Goal: Task Accomplishment & Management: Use online tool/utility

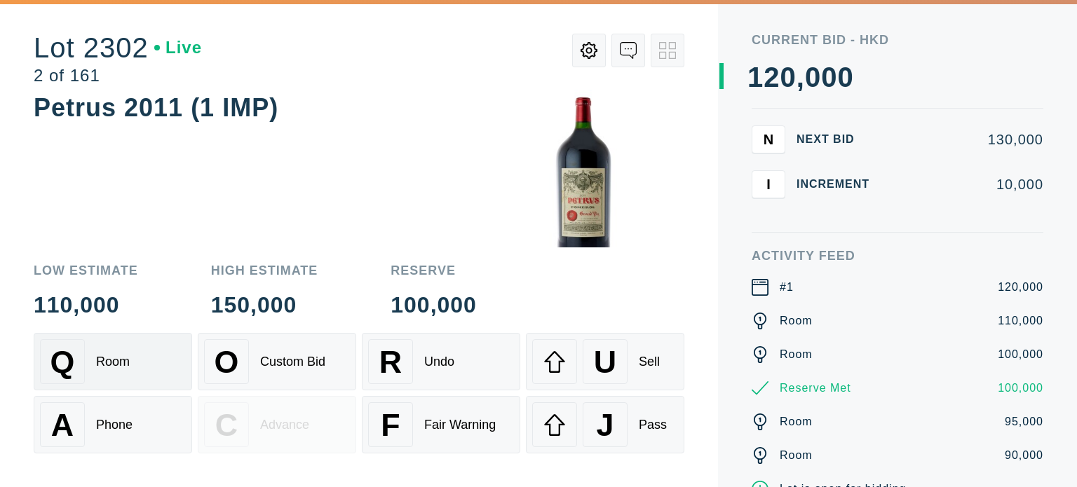
click at [146, 353] on div "Q Room" at bounding box center [113, 361] width 146 height 45
click at [624, 363] on div "U" at bounding box center [605, 361] width 45 height 45
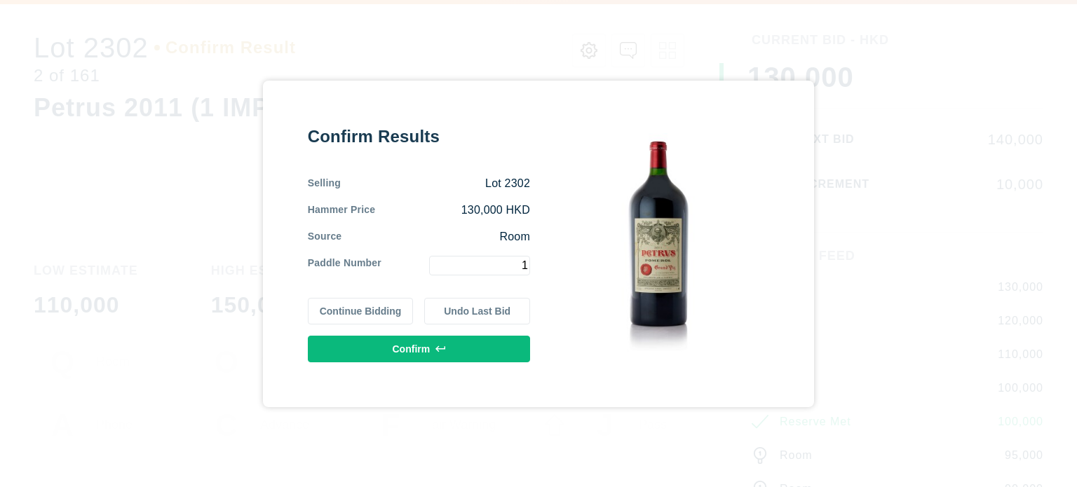
type input "1"
click at [505, 347] on button "Confirm" at bounding box center [419, 349] width 222 height 27
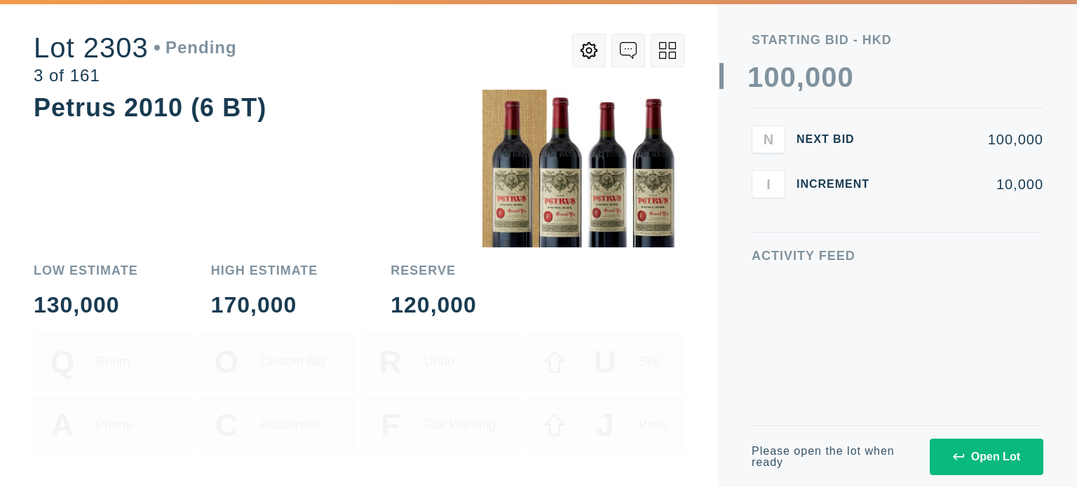
click at [977, 456] on div "Open Lot" at bounding box center [986, 457] width 67 height 13
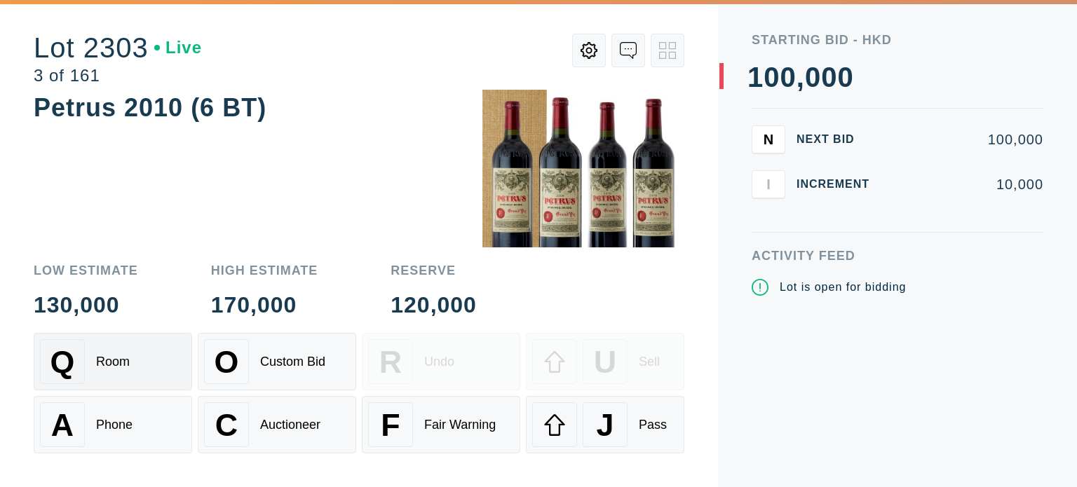
click at [141, 372] on div "Q Room" at bounding box center [113, 361] width 146 height 45
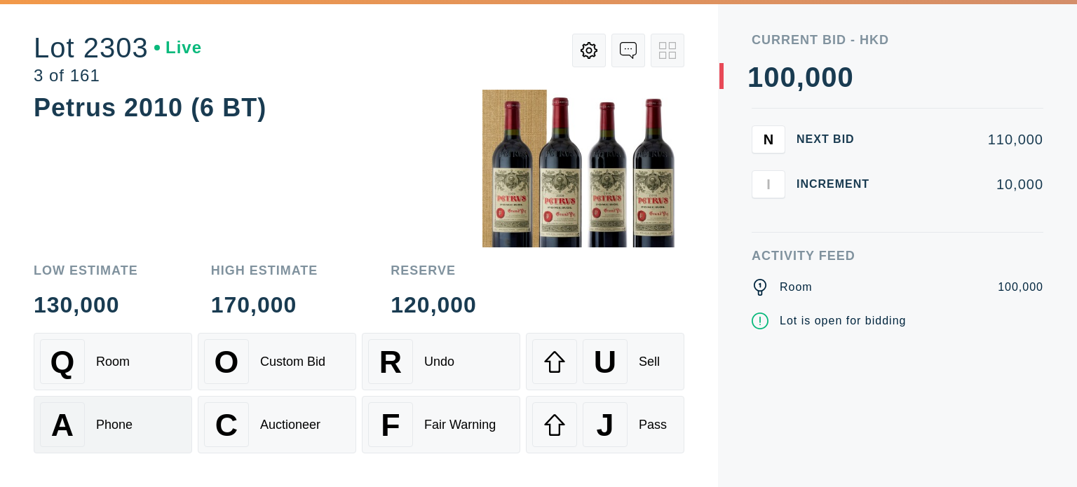
click at [134, 415] on div "A Phone" at bounding box center [113, 424] width 146 height 45
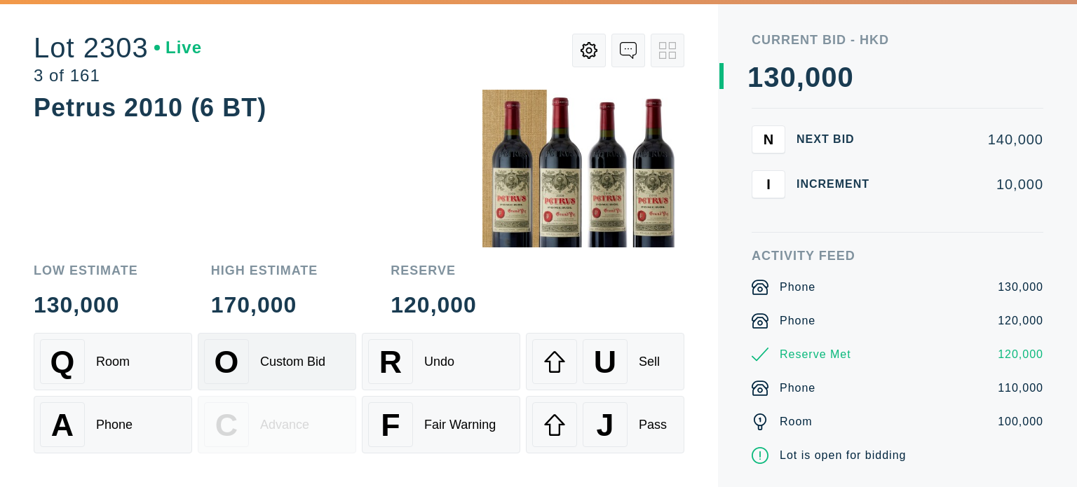
click at [269, 367] on div "Custom Bid" at bounding box center [292, 362] width 65 height 15
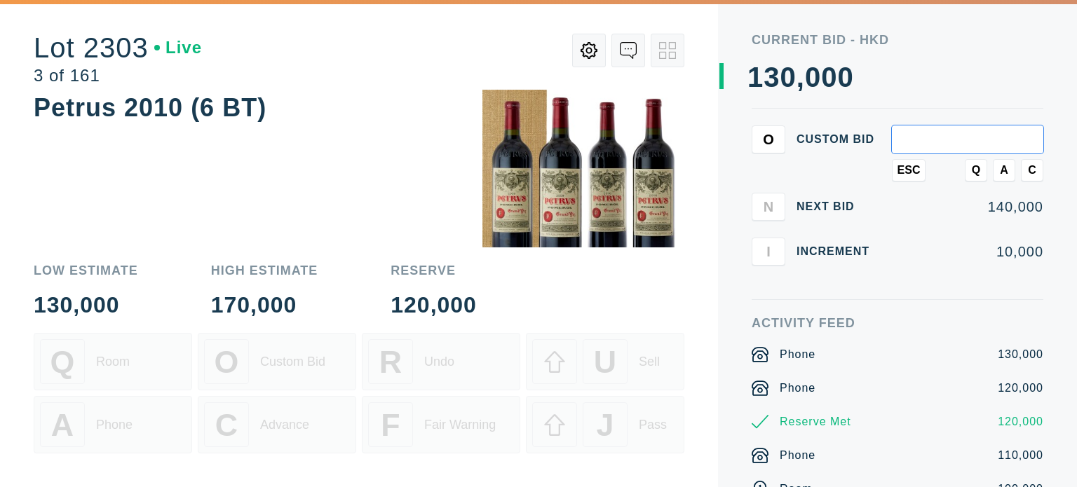
click at [1014, 133] on input "text" at bounding box center [967, 140] width 151 height 28
type input "300,000"
click at [973, 168] on span "Q" at bounding box center [976, 170] width 8 height 13
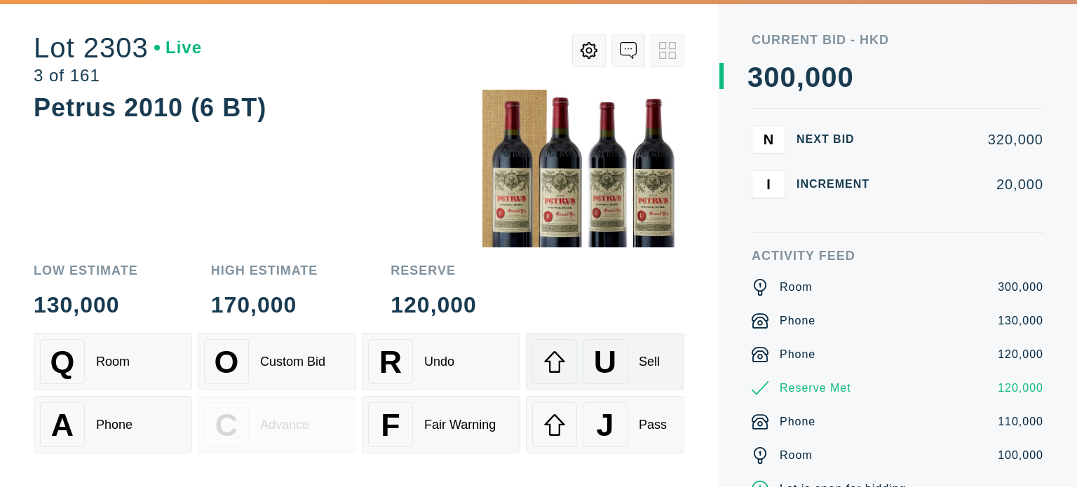
click at [653, 378] on div "U Sell" at bounding box center [605, 361] width 146 height 45
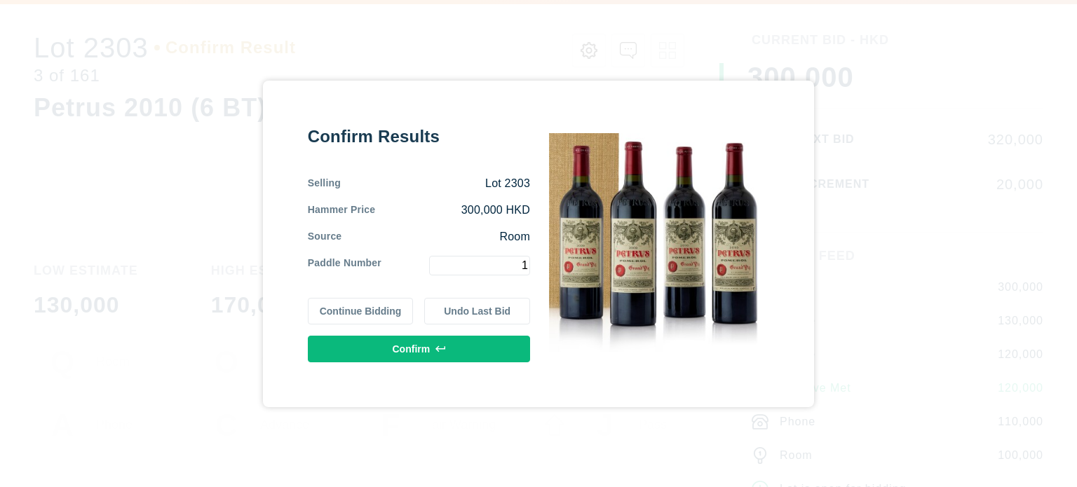
type input "1"
click at [409, 349] on button "Confirm" at bounding box center [419, 349] width 222 height 27
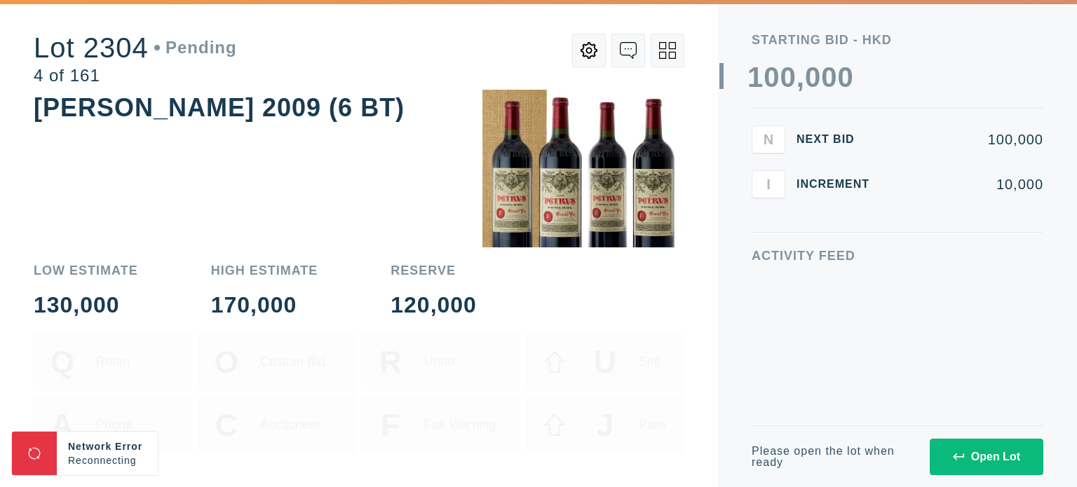
click at [973, 460] on div "Open Lot" at bounding box center [986, 457] width 67 height 13
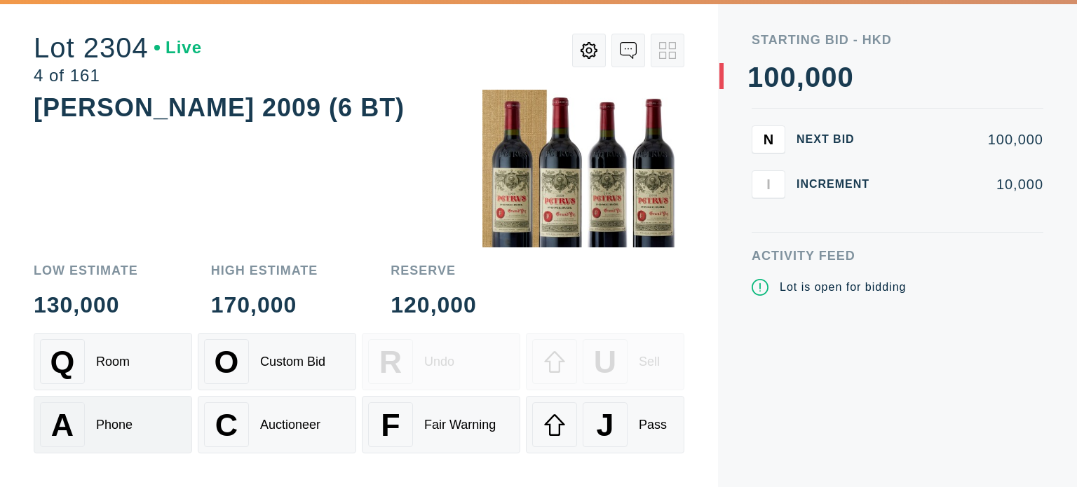
click at [117, 428] on div "Phone" at bounding box center [114, 425] width 36 height 15
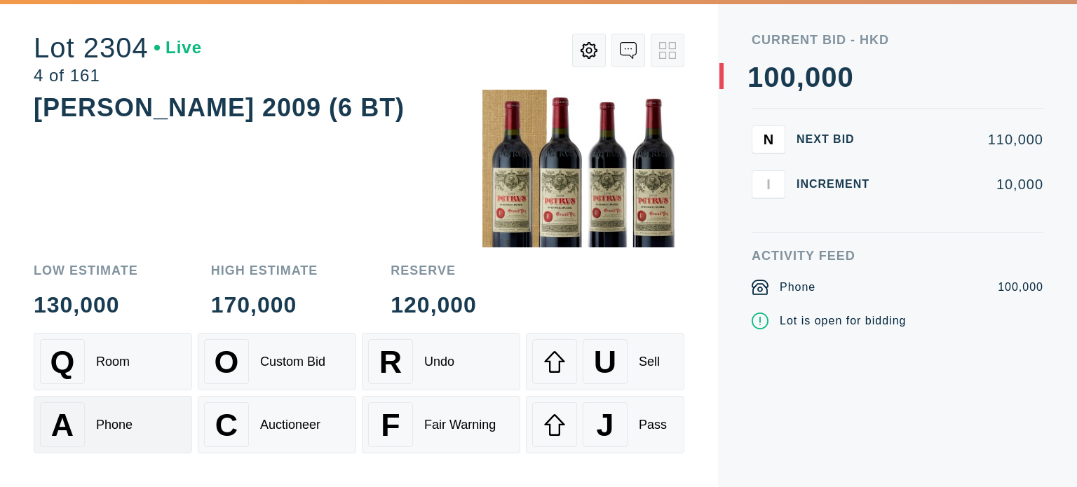
click at [117, 428] on div "Phone" at bounding box center [114, 425] width 36 height 15
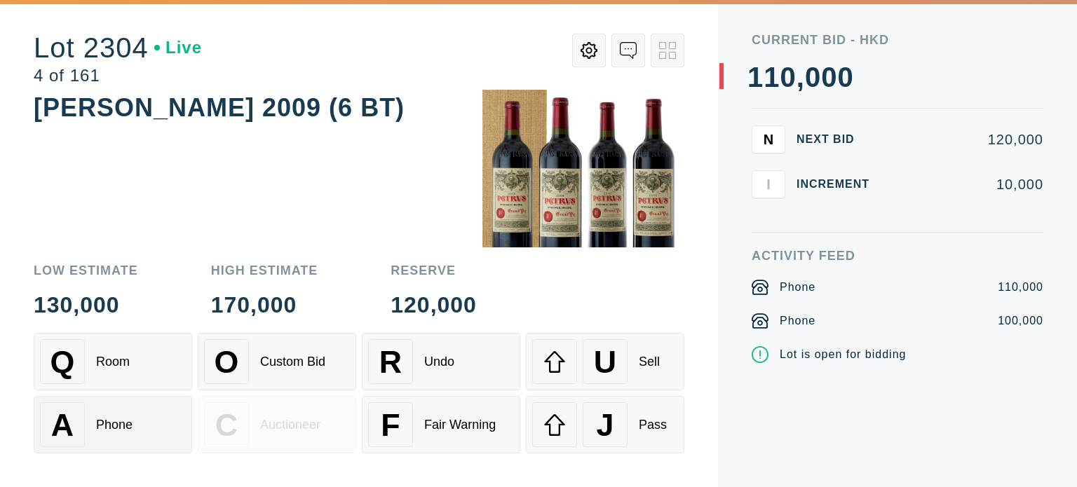
click at [117, 428] on div "Phone" at bounding box center [114, 425] width 36 height 15
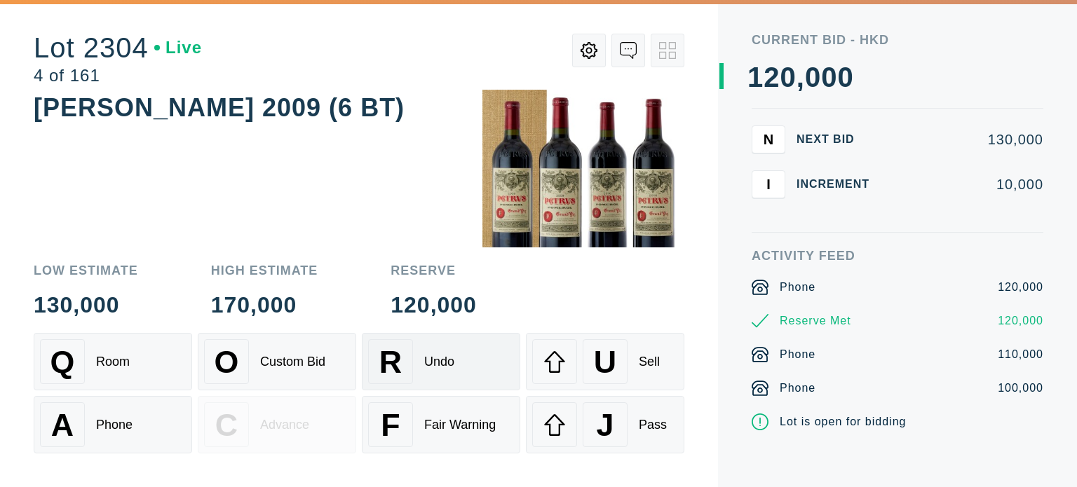
click at [442, 367] on div "Undo" at bounding box center [439, 362] width 30 height 15
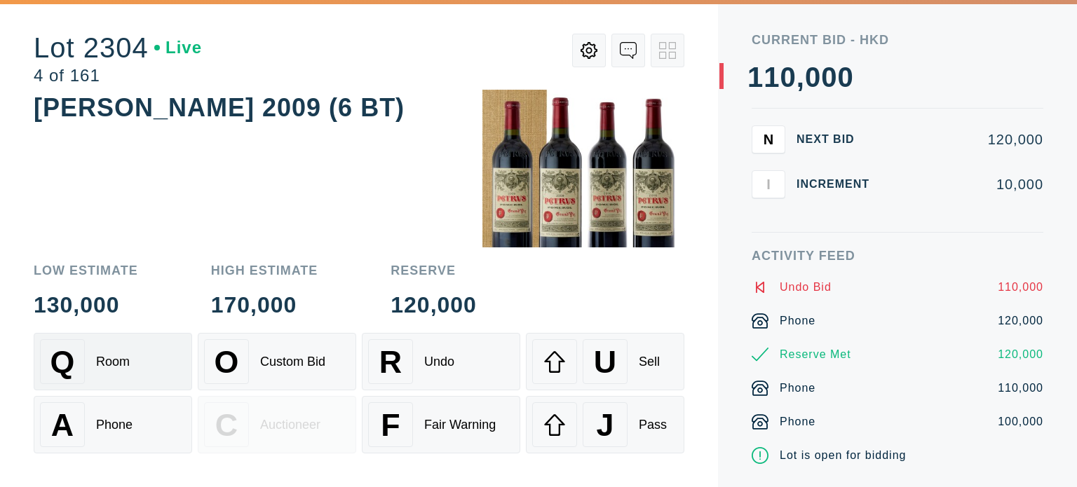
click at [154, 364] on div "Q Room" at bounding box center [113, 361] width 146 height 45
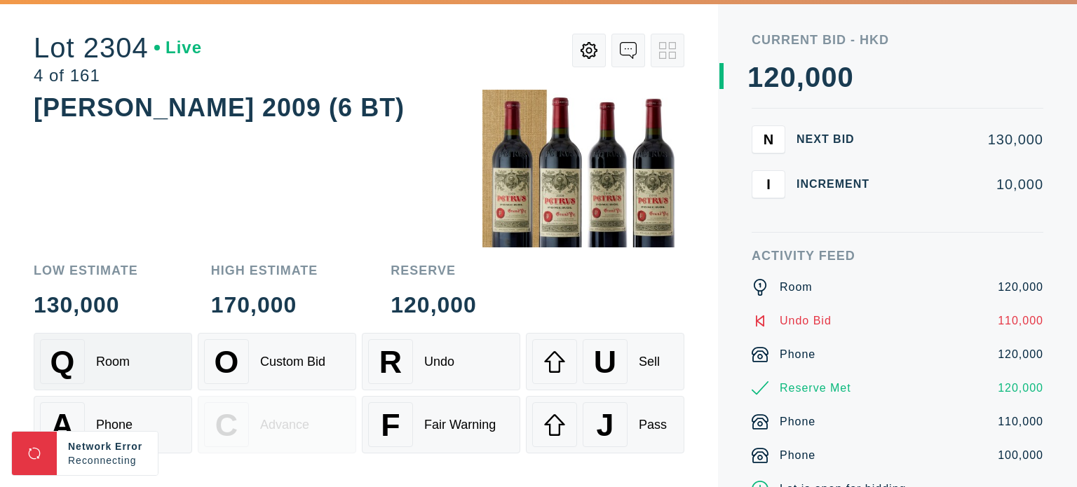
click at [154, 364] on div "Q Room" at bounding box center [113, 361] width 146 height 45
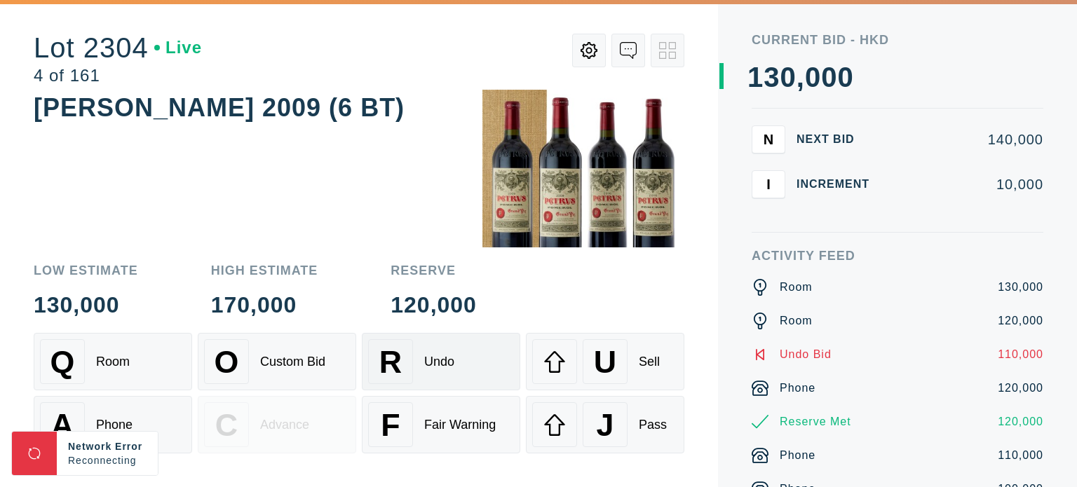
click at [435, 360] on div "Undo" at bounding box center [439, 362] width 30 height 15
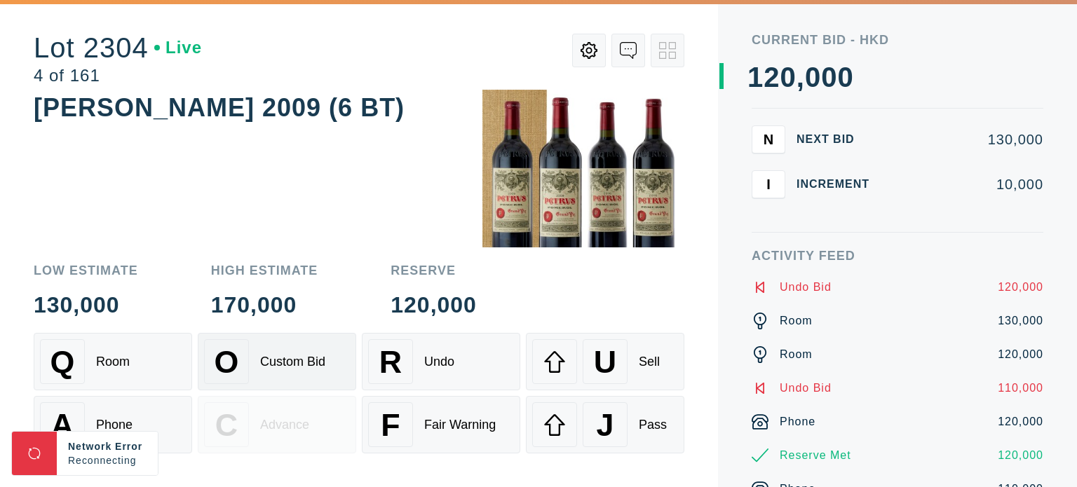
click at [280, 368] on div "Custom Bid" at bounding box center [292, 362] width 65 height 15
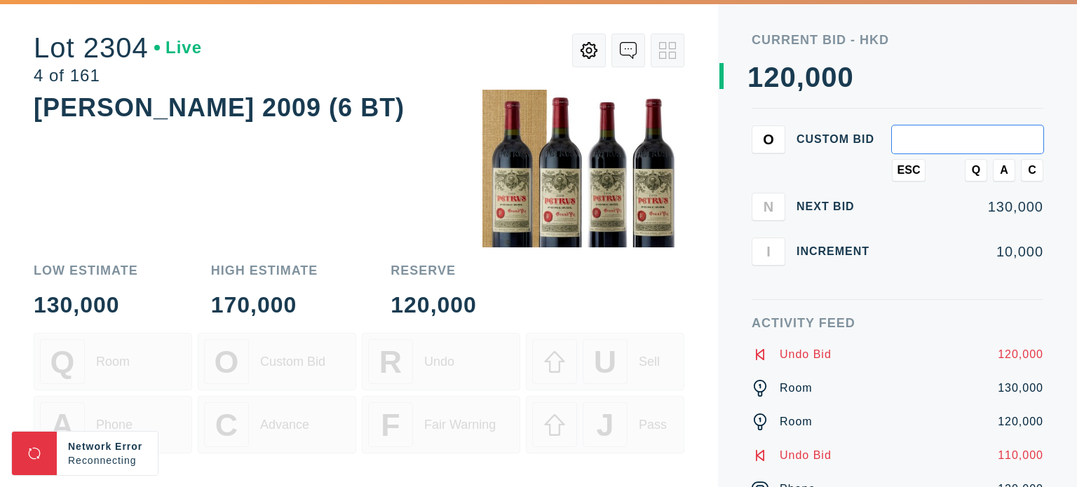
click at [942, 148] on input "text" at bounding box center [967, 140] width 151 height 28
type input "200,000"
click at [1001, 167] on span "A" at bounding box center [1004, 170] width 8 height 13
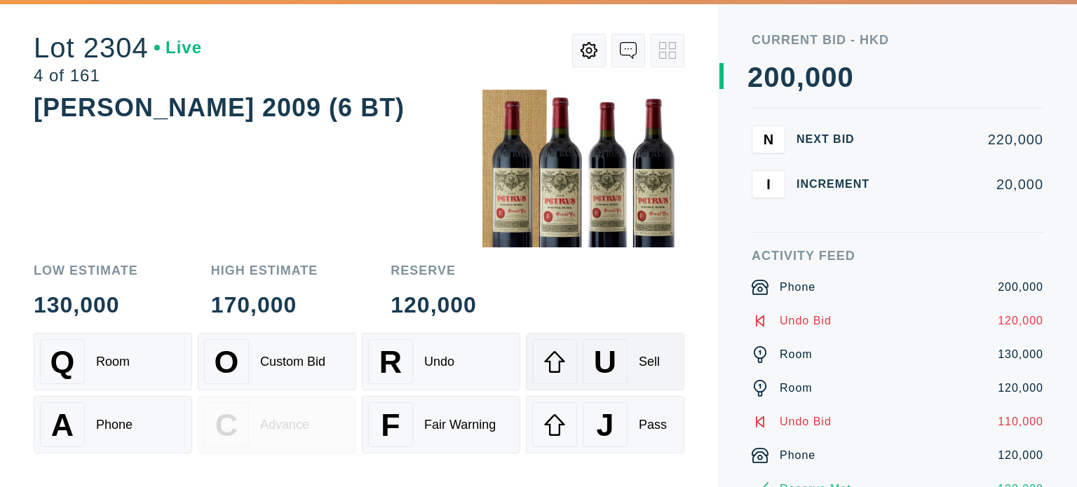
click at [646, 350] on div "U Sell" at bounding box center [605, 361] width 146 height 45
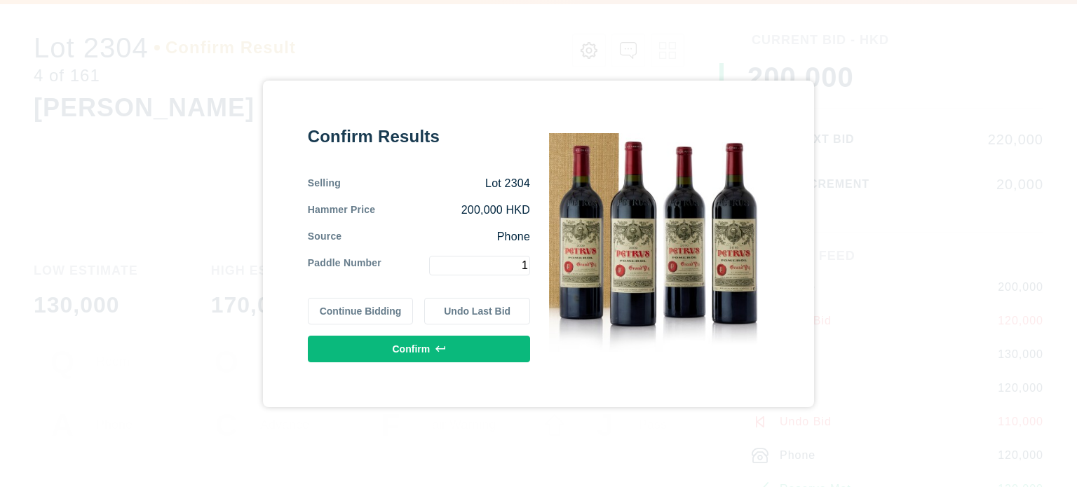
type input "1"
click at [464, 353] on button "Confirm" at bounding box center [419, 349] width 222 height 27
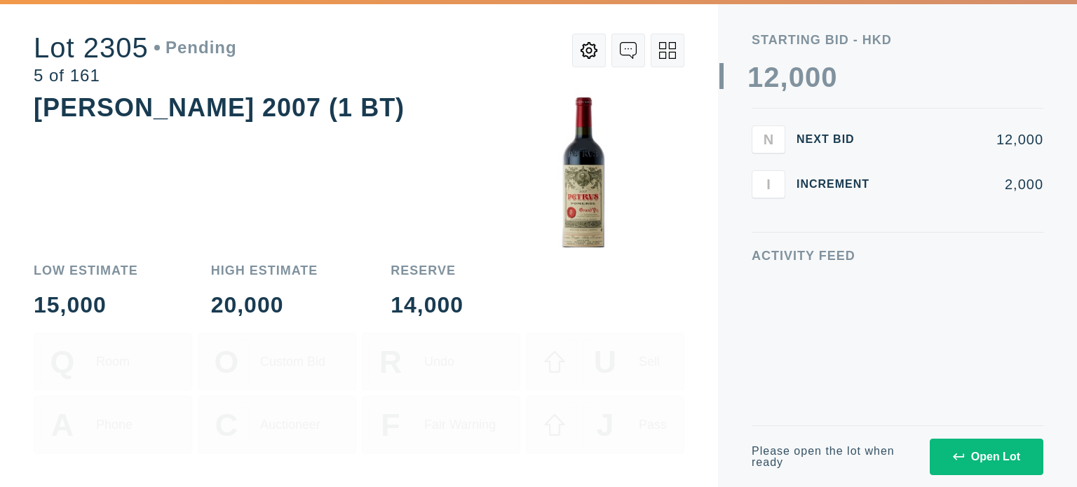
click at [977, 452] on div "Open Lot" at bounding box center [986, 457] width 67 height 13
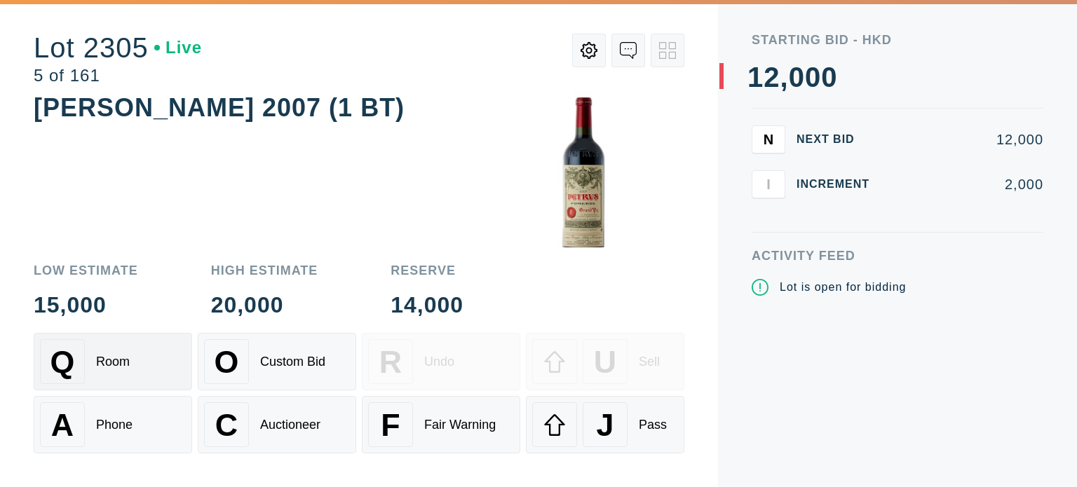
click at [81, 363] on div "Q" at bounding box center [62, 361] width 45 height 45
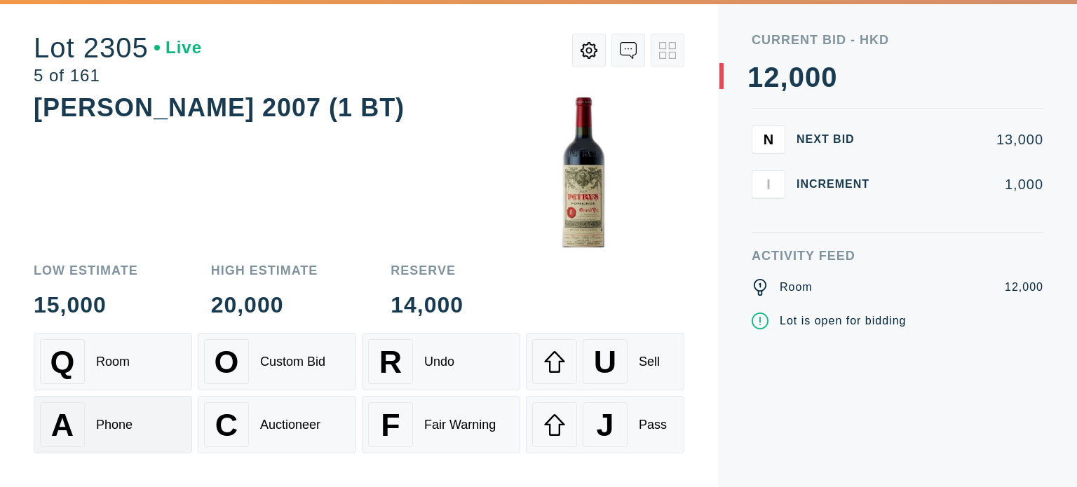
click at [135, 420] on div "A Phone" at bounding box center [113, 424] width 146 height 45
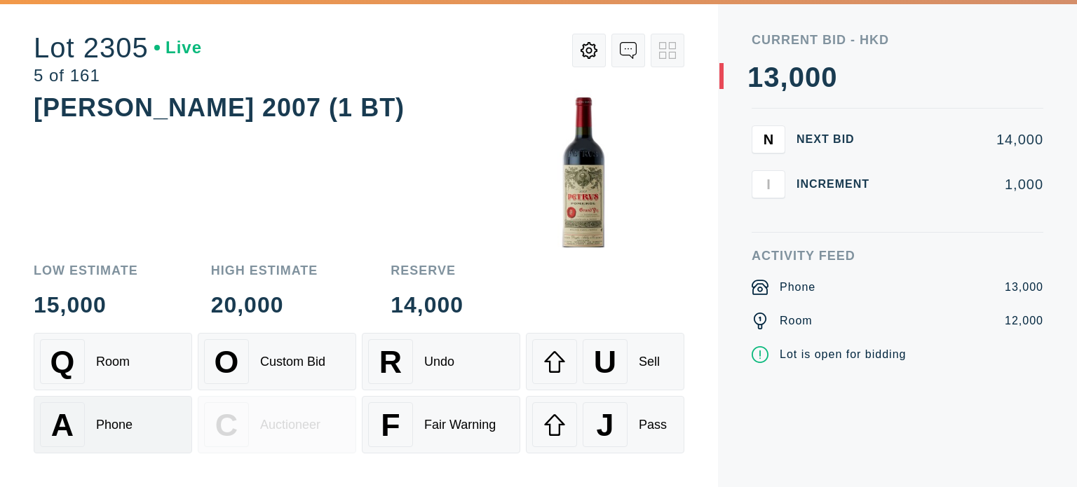
click at [135, 420] on div "A Phone" at bounding box center [113, 424] width 146 height 45
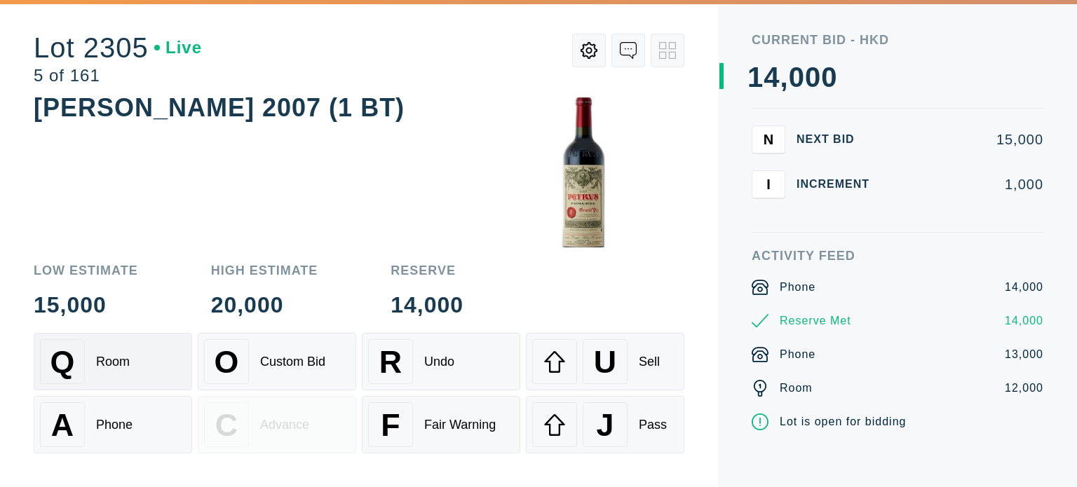
click at [139, 384] on div "Q Room" at bounding box center [113, 361] width 146 height 45
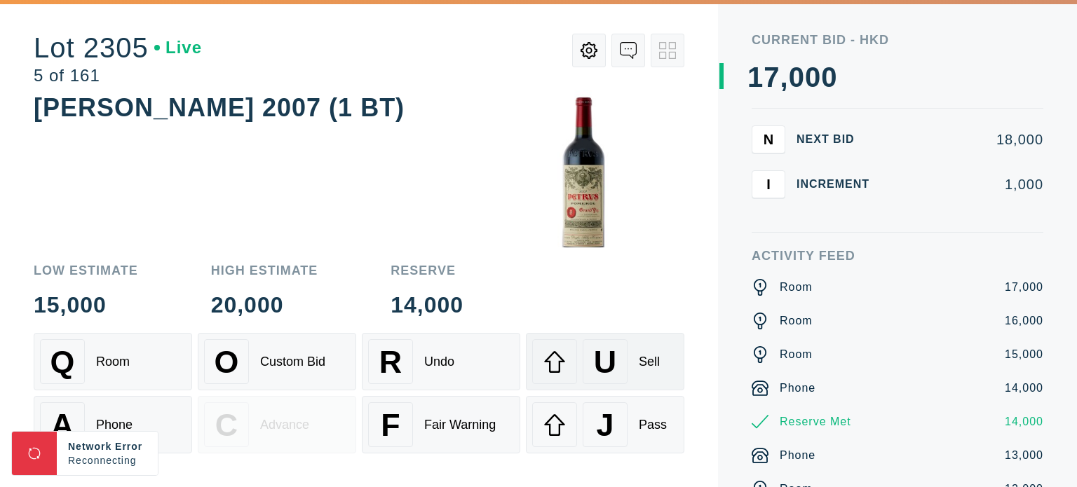
click at [651, 370] on div "Sell" at bounding box center [649, 362] width 21 height 15
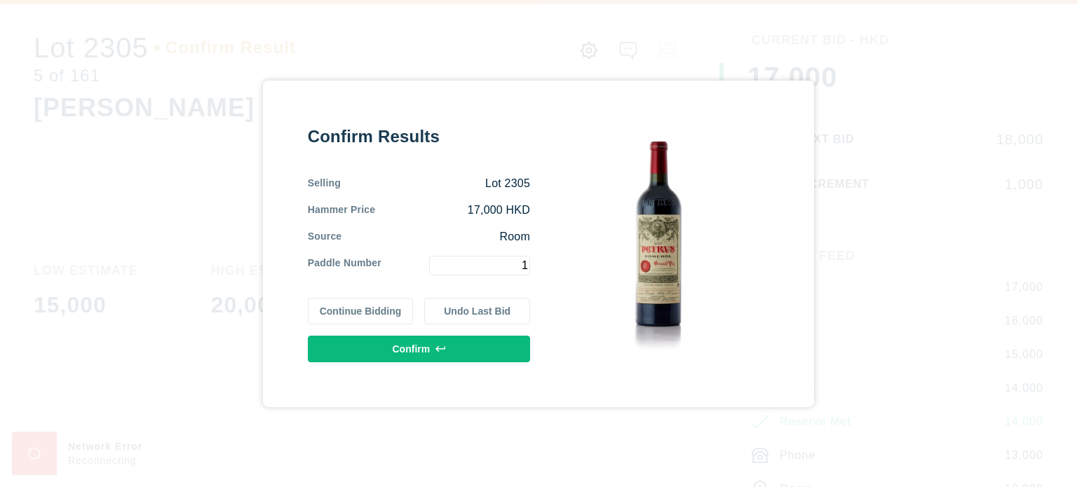
type input "1"
click at [477, 348] on button "Confirm" at bounding box center [419, 349] width 222 height 27
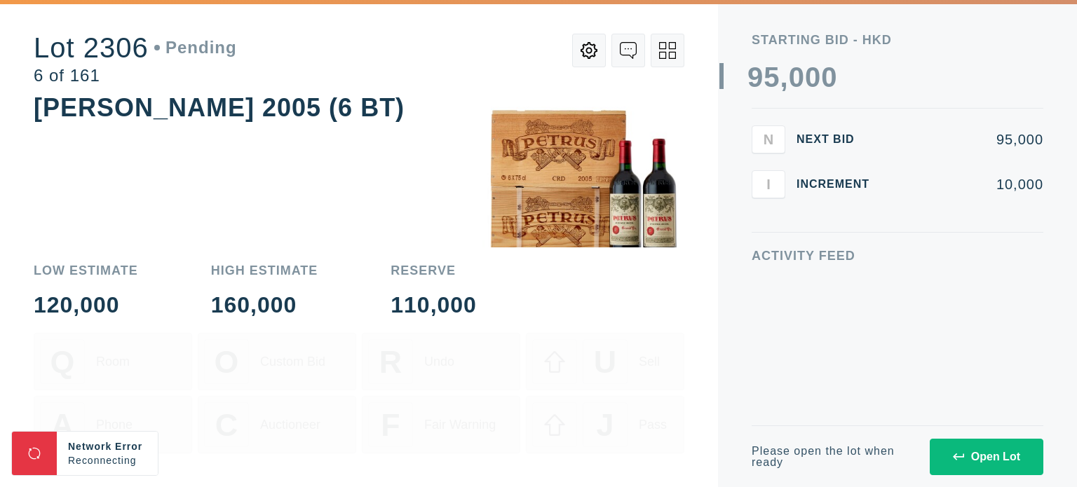
click at [977, 447] on button "Open Lot" at bounding box center [987, 457] width 114 height 36
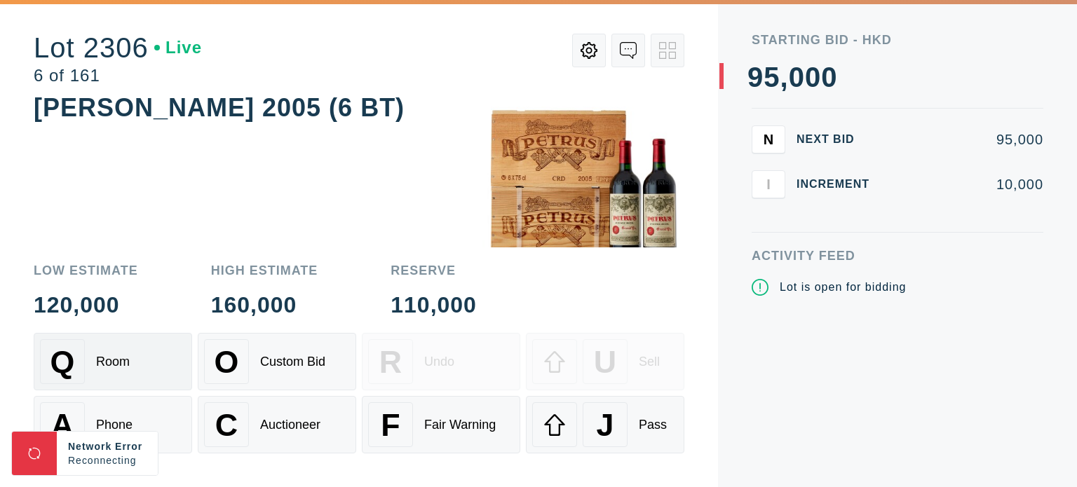
click at [161, 371] on div "Q Room" at bounding box center [113, 361] width 146 height 45
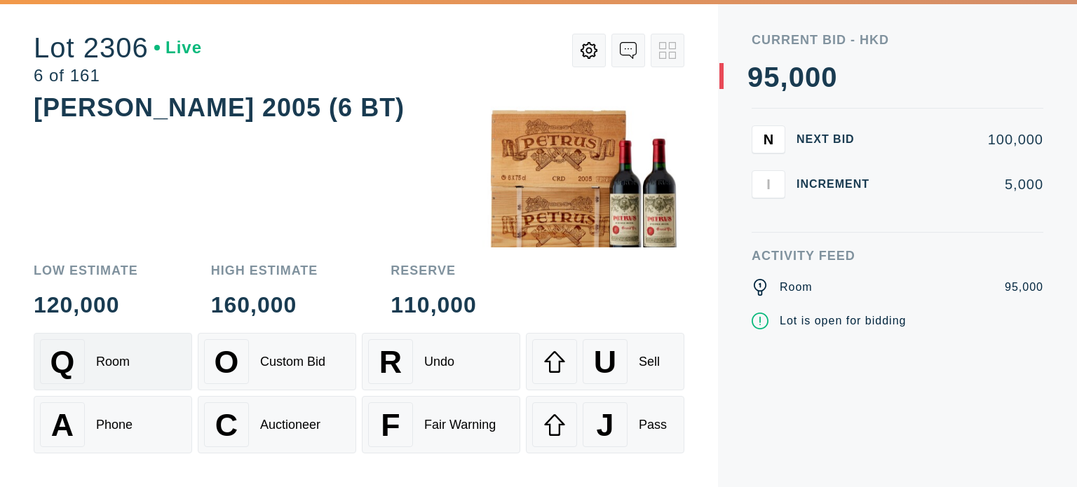
click at [132, 358] on div "Q Room" at bounding box center [113, 361] width 146 height 45
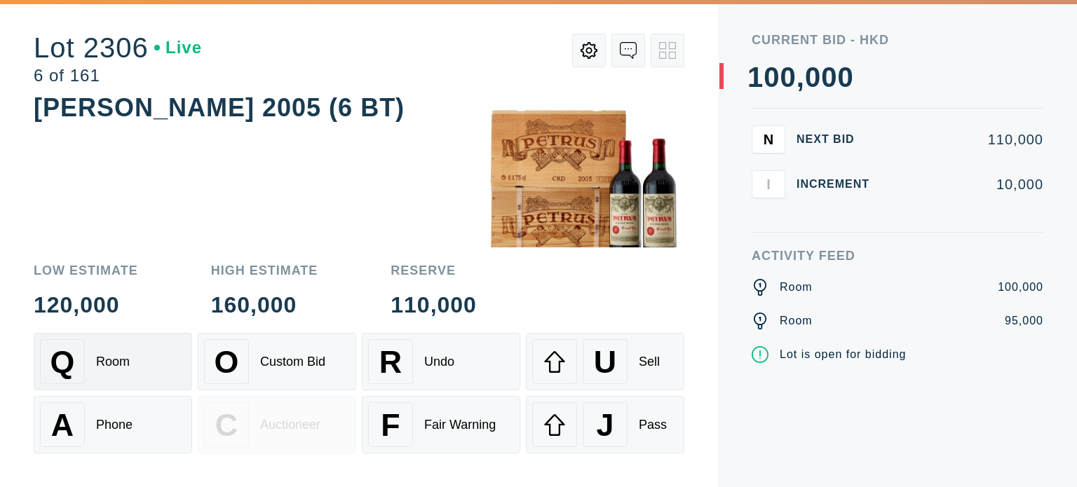
click at [132, 358] on div "Q Room" at bounding box center [113, 361] width 146 height 45
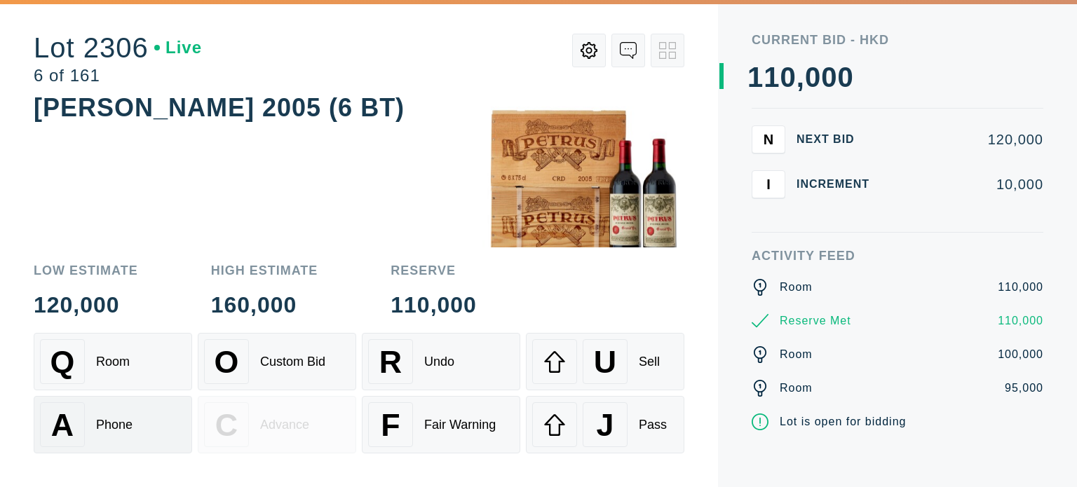
click at [128, 428] on div "Phone" at bounding box center [114, 425] width 36 height 15
